Goal: Obtain resource: Obtain resource

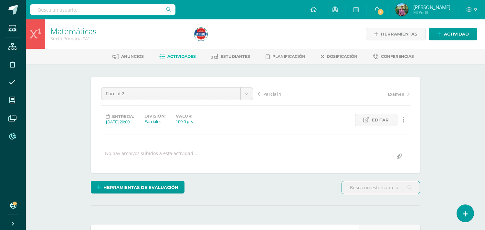
click at [13, 139] on icon at bounding box center [12, 136] width 7 height 6
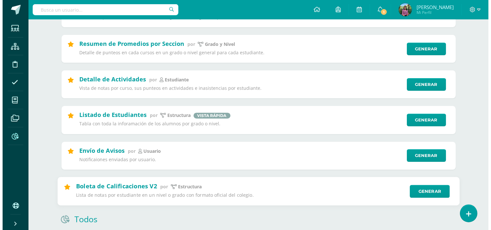
scroll to position [144, 0]
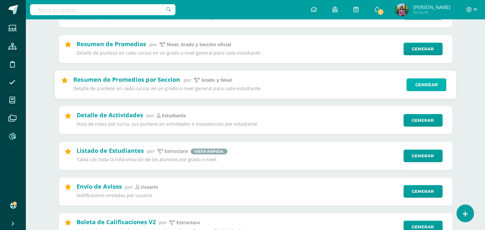
click at [424, 85] on link "Generar" at bounding box center [427, 84] width 40 height 13
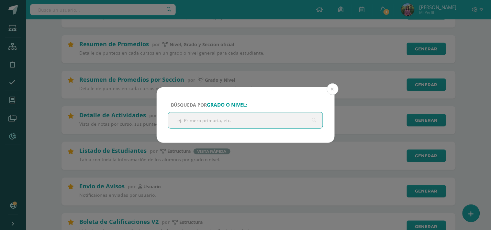
click at [204, 118] on input "text" at bounding box center [245, 121] width 155 height 16
type input "Tercero Primaria"
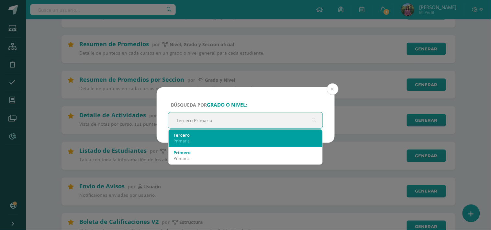
click at [189, 136] on div "Tercero" at bounding box center [246, 135] width 144 height 6
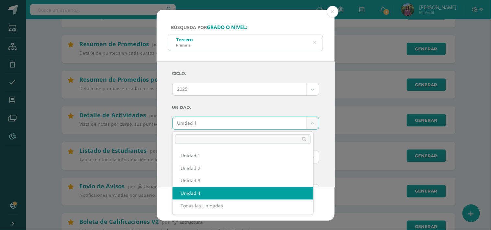
select select "Unidad 4"
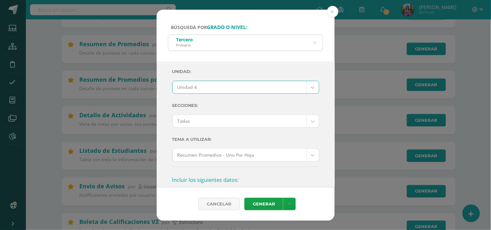
scroll to position [72, 0]
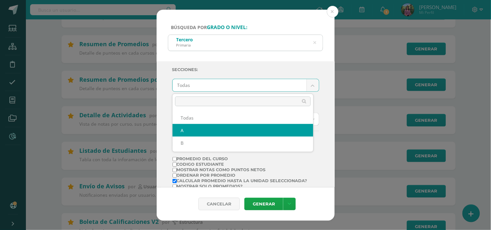
select select "A"
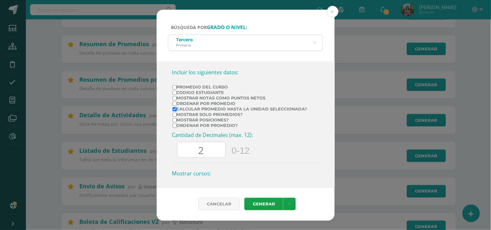
scroll to position [193, 0]
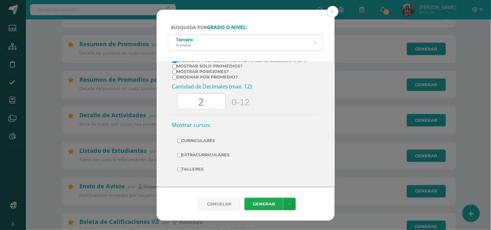
click at [267, 201] on link "Generar" at bounding box center [263, 204] width 39 height 13
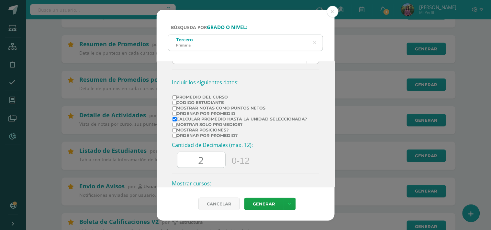
scroll to position [144, 0]
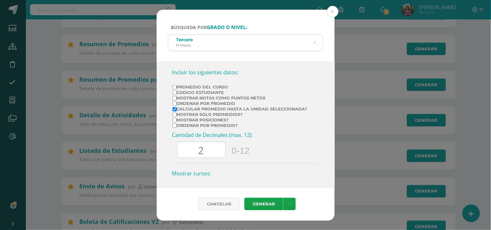
click at [175, 89] on input "Promedio del Curso" at bounding box center [174, 87] width 4 height 4
checkbox input "true"
click at [176, 109] on label "Calcular promedio hasta la unidad seleccionada?" at bounding box center [239, 109] width 135 height 5
click at [176, 109] on input "Calcular promedio hasta la unidad seleccionada?" at bounding box center [174, 109] width 4 height 4
click at [176, 109] on label "Calcular promedio hasta la unidad seleccionada?" at bounding box center [239, 109] width 135 height 5
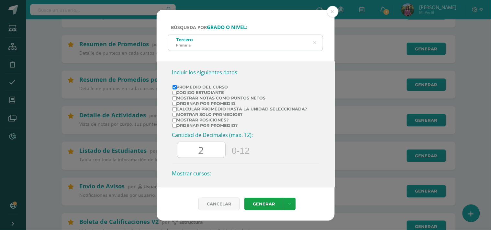
click at [176, 109] on input "Calcular promedio hasta la unidad seleccionada?" at bounding box center [174, 109] width 4 height 4
checkbox input "true"
click at [273, 201] on link "Generar" at bounding box center [263, 204] width 39 height 13
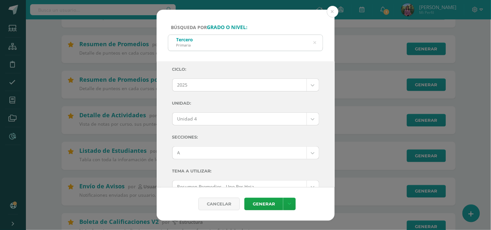
scroll to position [0, 0]
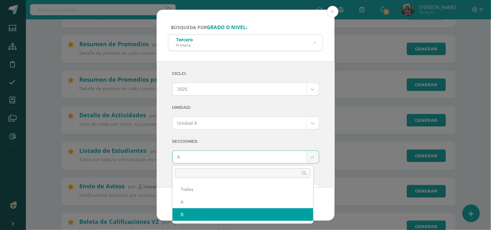
select select "B"
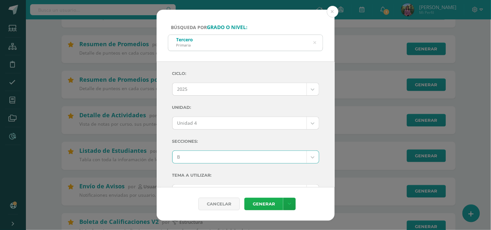
click at [262, 206] on link "Generar" at bounding box center [263, 204] width 39 height 13
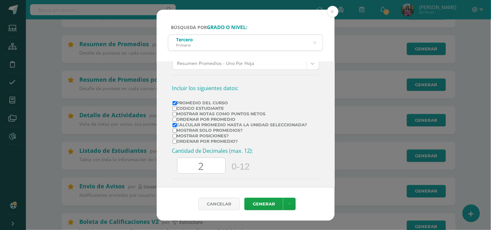
scroll to position [122, 0]
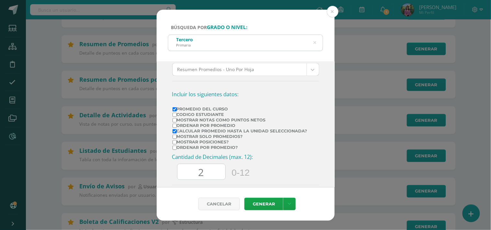
click at [175, 127] on input "Ordenar por Promedio" at bounding box center [174, 126] width 4 height 4
checkbox input "true"
click at [173, 143] on input "Mostrar posiciones?" at bounding box center [174, 142] width 4 height 4
click at [261, 202] on link "Generar" at bounding box center [263, 204] width 39 height 13
click at [176, 143] on label "Mostrar posiciones?" at bounding box center [239, 142] width 135 height 5
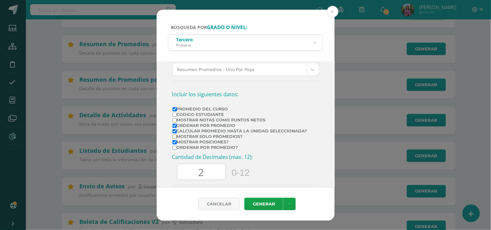
click at [176, 143] on input "Mostrar posiciones?" at bounding box center [174, 142] width 4 height 4
checkbox input "false"
click at [173, 147] on label "Ordenar por promedio?" at bounding box center [239, 147] width 135 height 5
click at [173, 147] on input "Ordenar por promedio?" at bounding box center [174, 148] width 4 height 4
checkbox input "true"
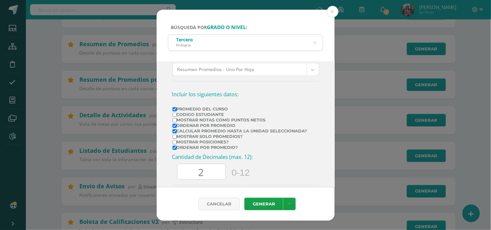
click at [176, 124] on label "Ordenar por Promedio" at bounding box center [239, 125] width 135 height 5
click at [176, 124] on input "Ordenar por Promedio" at bounding box center [174, 126] width 4 height 4
checkbox input "false"
click at [176, 120] on input "Mostrar Notas Como Puntos Netos" at bounding box center [174, 120] width 4 height 4
checkbox input "true"
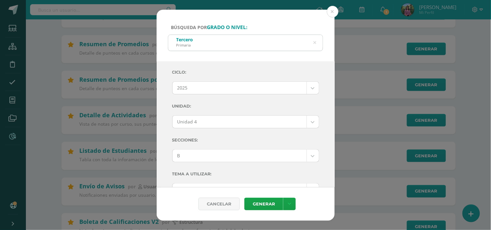
scroll to position [0, 0]
click at [252, 201] on link "Generar" at bounding box center [263, 204] width 39 height 13
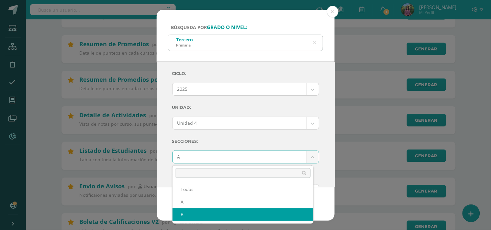
select select "B"
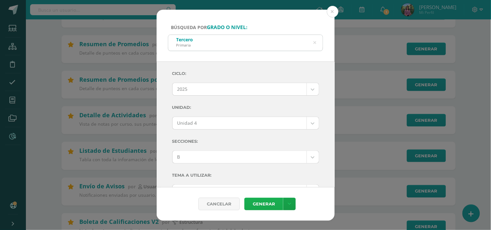
click at [270, 207] on link "Generar" at bounding box center [263, 204] width 39 height 13
click at [315, 41] on icon at bounding box center [314, 43] width 3 height 16
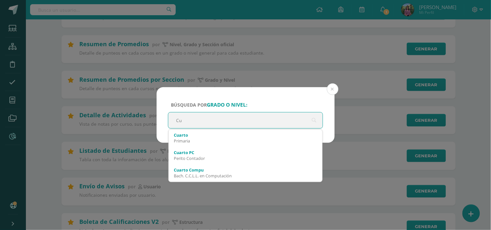
type input "C"
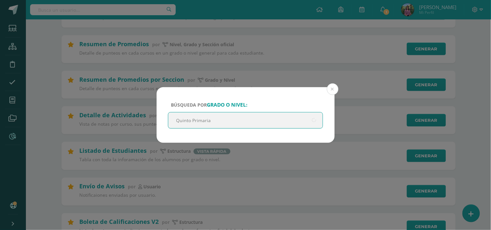
type input "Quinto Primaria"
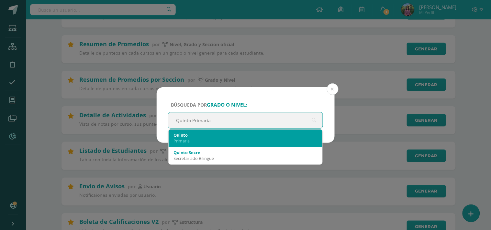
click at [193, 134] on div "Quinto" at bounding box center [246, 135] width 144 height 6
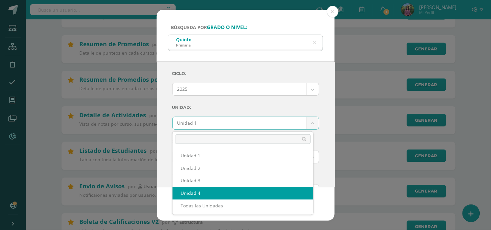
select select "Unidad 4"
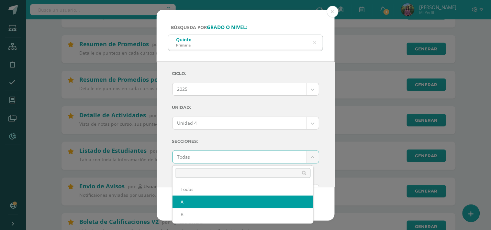
select select "A"
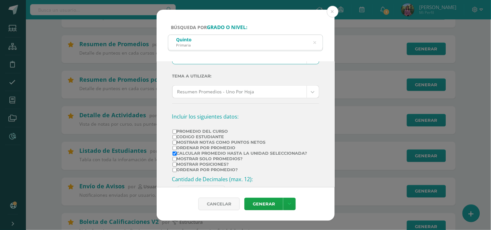
scroll to position [108, 0]
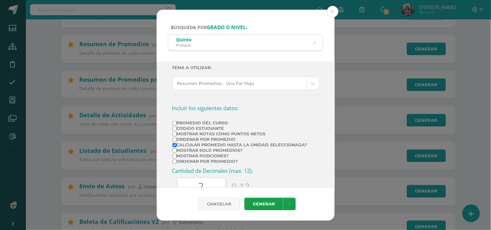
click at [176, 121] on input "Promedio del Curso" at bounding box center [174, 123] width 4 height 4
checkbox input "true"
click at [175, 136] on input "Mostrar Notas Como Puntos Netos" at bounding box center [174, 134] width 4 height 4
checkbox input "true"
click at [173, 144] on input "Calcular promedio hasta la unidad seleccionada?" at bounding box center [174, 145] width 4 height 4
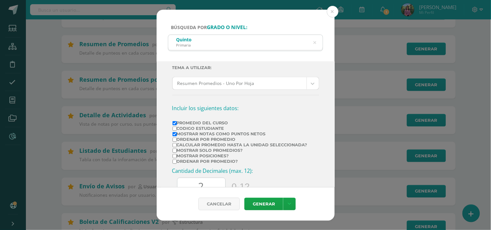
click at [175, 146] on input "Calcular promedio hasta la unidad seleccionada?" at bounding box center [174, 145] width 4 height 4
checkbox input "true"
click at [173, 163] on input "Ordenar por promedio?" at bounding box center [174, 162] width 4 height 4
checkbox input "true"
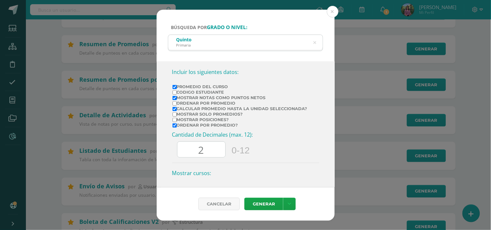
scroll to position [0, 0]
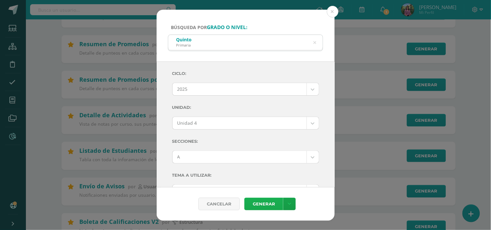
click at [266, 203] on link "Generar" at bounding box center [263, 204] width 39 height 13
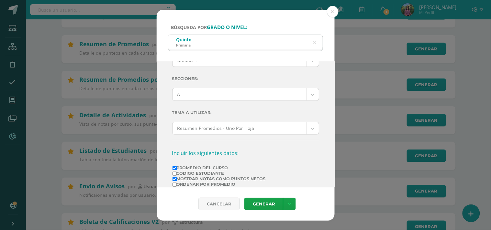
scroll to position [50, 0]
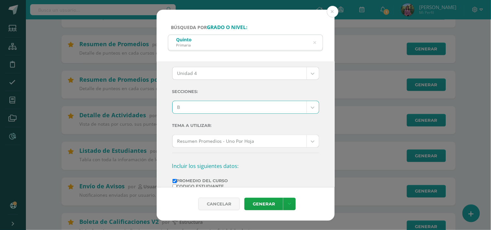
select select "B"
click at [266, 202] on link "Generar" at bounding box center [263, 204] width 39 height 13
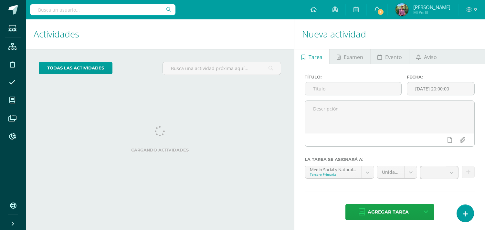
click at [63, 10] on input "text" at bounding box center [103, 9] width 146 height 11
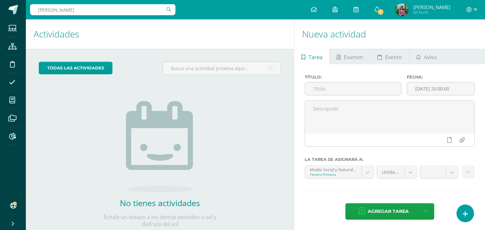
type input "Jacob ORdoñez"
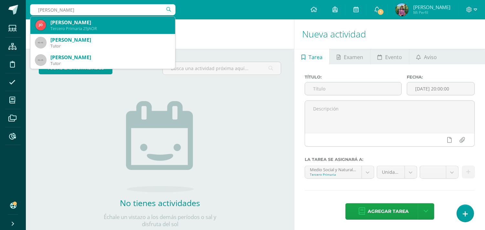
click at [62, 25] on div "Jacob Alexander Ordoñez Rossignol" at bounding box center [110, 22] width 120 height 7
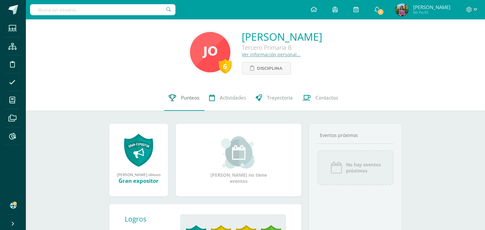
click at [191, 96] on span "Punteos" at bounding box center [190, 97] width 18 height 7
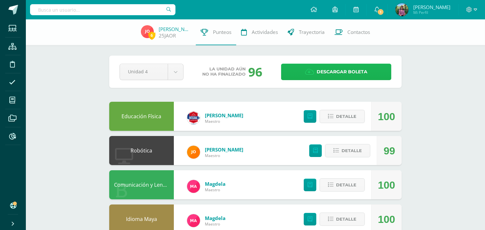
click at [302, 75] on link "Descargar boleta" at bounding box center [336, 72] width 110 height 16
click at [58, 13] on input "text" at bounding box center [103, 9] width 146 height 11
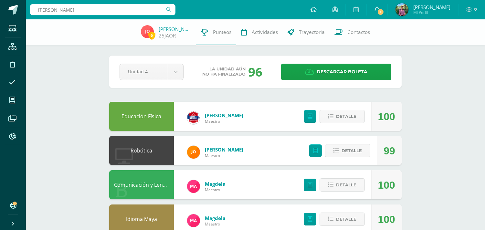
type input "[PERSON_NAME]"
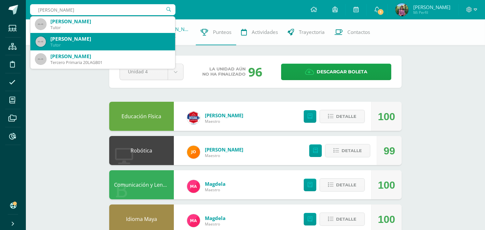
scroll to position [72, 0]
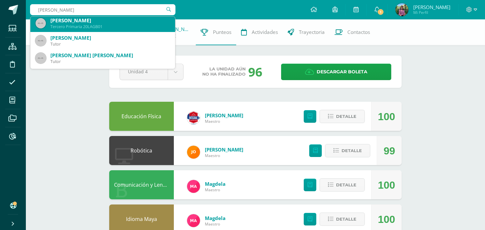
click at [80, 21] on div "Luis André Guerra Batten" at bounding box center [110, 20] width 120 height 7
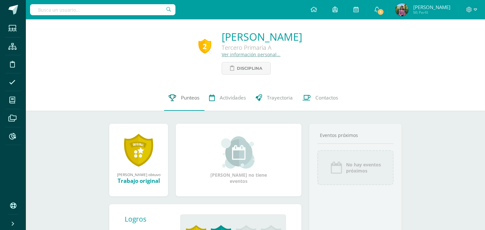
click at [197, 94] on link "Punteos" at bounding box center [184, 98] width 40 height 26
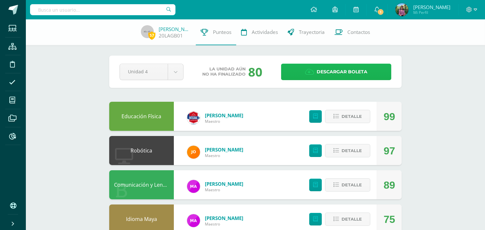
click at [344, 75] on span "Descargar boleta" at bounding box center [342, 72] width 51 height 16
